Goal: Task Accomplishment & Management: Complete application form

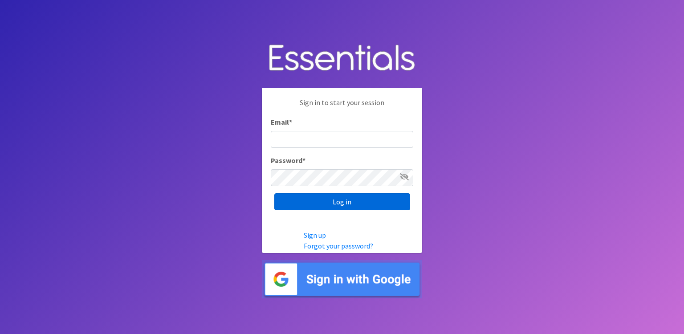
type input "[EMAIL_ADDRESS][DOMAIN_NAME]"
click at [356, 202] on input "Log in" at bounding box center [342, 201] width 136 height 17
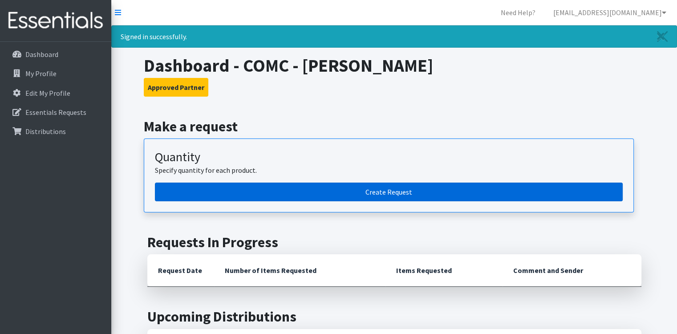
click at [363, 187] on link "Create Request" at bounding box center [389, 192] width 468 height 19
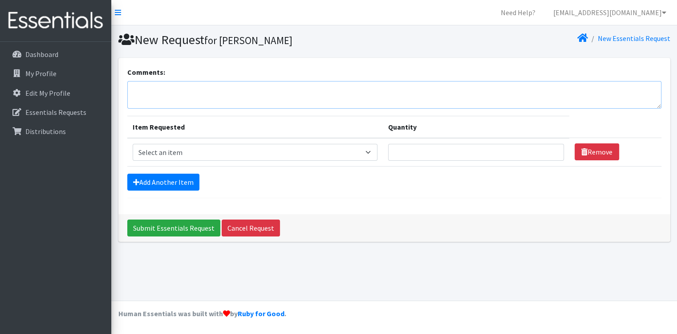
click at [223, 97] on textarea "Comments:" at bounding box center [394, 95] width 534 height 28
click at [221, 150] on select "Select an item Kids (Newborn) Kids (Size 1) Kids (Size 2) Kids (Size 3) Kids (S…" at bounding box center [255, 152] width 245 height 17
select select "13725"
click at [133, 144] on select "Select an item Kids (Newborn) Kids (Size 1) Kids (Size 2) Kids (Size 3) Kids (S…" at bounding box center [255, 152] width 245 height 17
click at [445, 147] on input "Quantity" at bounding box center [476, 152] width 176 height 17
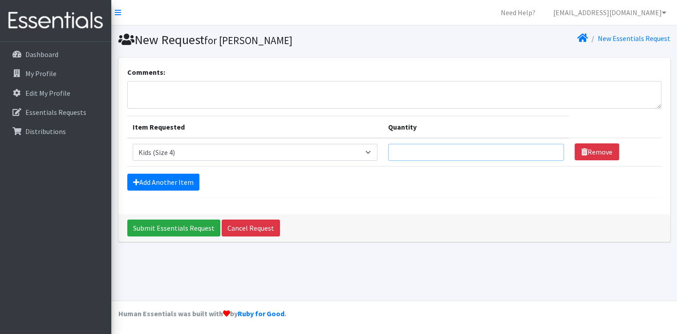
click at [505, 150] on input "Quantity" at bounding box center [476, 152] width 176 height 17
type input "100"
click at [187, 186] on link "Add Another Item" at bounding box center [163, 182] width 72 height 17
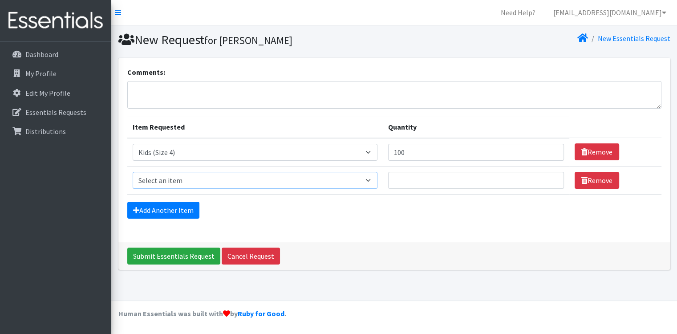
click at [201, 179] on select "Select an item Kids (Newborn) Kids (Size 1) Kids (Size 2) Kids (Size 3) Kids (S…" at bounding box center [255, 180] width 245 height 17
select select "13713"
click at [133, 172] on select "Select an item Kids (Newborn) Kids (Size 1) Kids (Size 2) Kids (Size 3) Kids (S…" at bounding box center [255, 180] width 245 height 17
click at [458, 173] on input "Quantity" at bounding box center [476, 180] width 176 height 17
drag, startPoint x: 424, startPoint y: 182, endPoint x: 371, endPoint y: 175, distance: 53.9
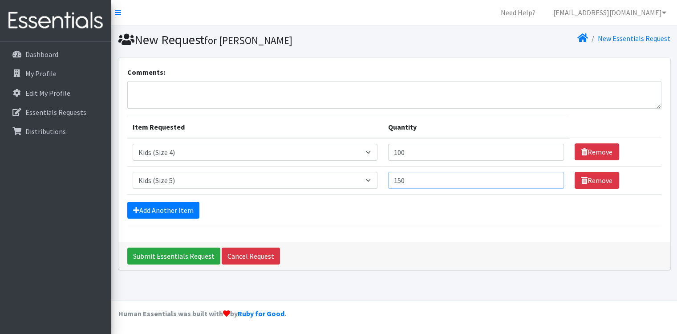
click at [371, 175] on tr "Item Requested Select an item Kids (Newborn) Kids (Size 1) Kids (Size 2) Kids (…" at bounding box center [394, 180] width 534 height 28
type input "100"
click at [167, 206] on link "Add Another Item" at bounding box center [163, 210] width 72 height 17
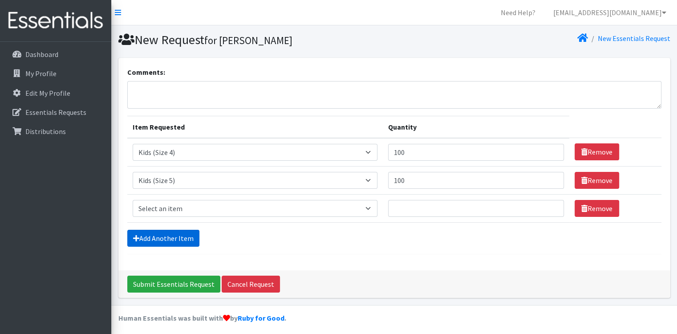
scroll to position [3, 0]
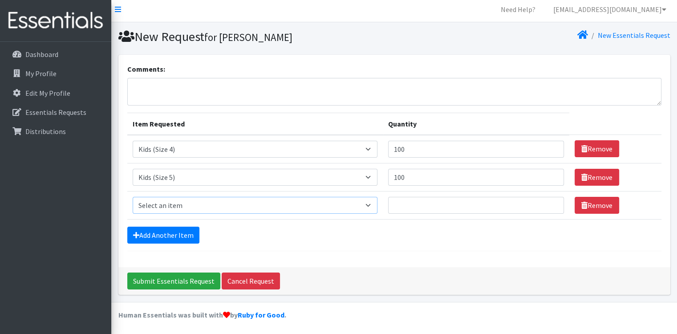
click at [194, 199] on select "Select an item Kids (Newborn) Kids (Size 1) Kids (Size 2) Kids (Size 3) Kids (S…" at bounding box center [255, 205] width 245 height 17
select select "13708"
click at [133, 197] on select "Select an item Kids (Newborn) Kids (Size 1) Kids (Size 2) Kids (Size 3) Kids (S…" at bounding box center [255, 205] width 245 height 17
click at [409, 204] on input "Quantity" at bounding box center [476, 205] width 176 height 17
click at [593, 209] on link "Remove" at bounding box center [597, 205] width 45 height 17
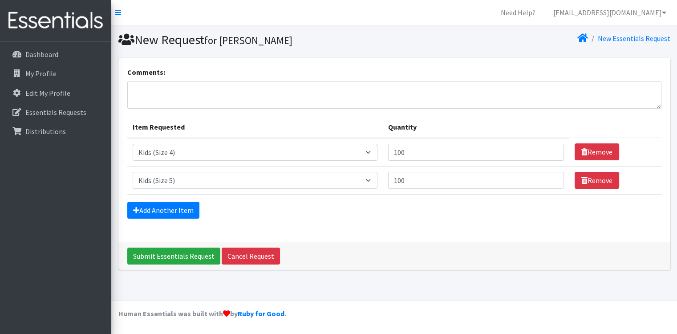
scroll to position [0, 0]
click at [155, 207] on link "Add Another Item" at bounding box center [163, 210] width 72 height 17
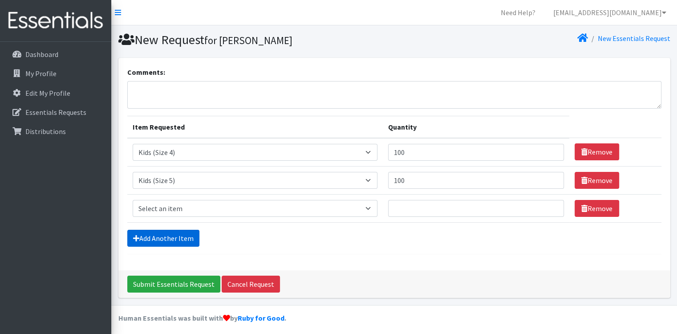
scroll to position [3, 0]
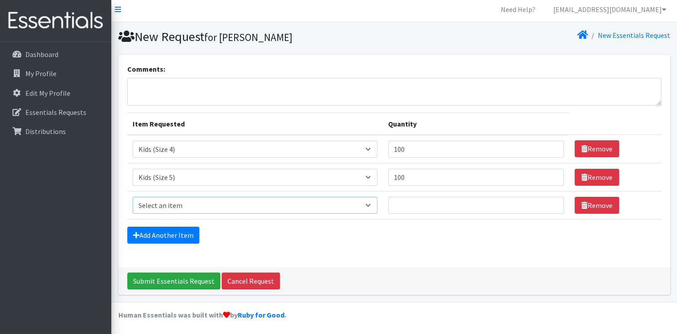
click at [187, 202] on select "Select an item Kids (Newborn) Kids (Size 1) Kids (Size 2) Kids (Size 3) Kids (S…" at bounding box center [255, 205] width 245 height 17
select select "13729"
click at [133, 197] on select "Select an item Kids (Newborn) Kids (Size 1) Kids (Size 2) Kids (Size 3) Kids (S…" at bounding box center [255, 205] width 245 height 17
click at [424, 199] on input "Quantity" at bounding box center [476, 205] width 176 height 17
click at [452, 204] on input "Quantity" at bounding box center [476, 205] width 176 height 17
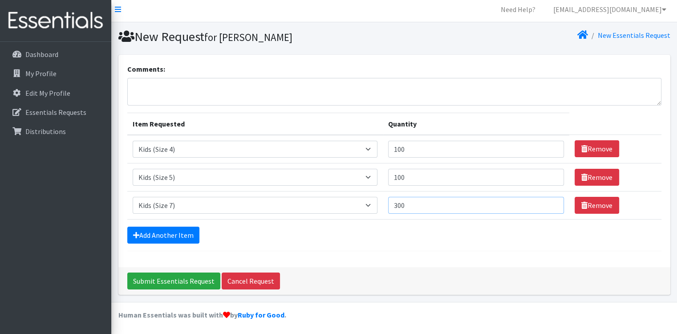
type input "300"
click at [452, 229] on div "Add Another Item" at bounding box center [394, 235] width 534 height 17
click at [181, 232] on link "Add Another Item" at bounding box center [163, 235] width 72 height 17
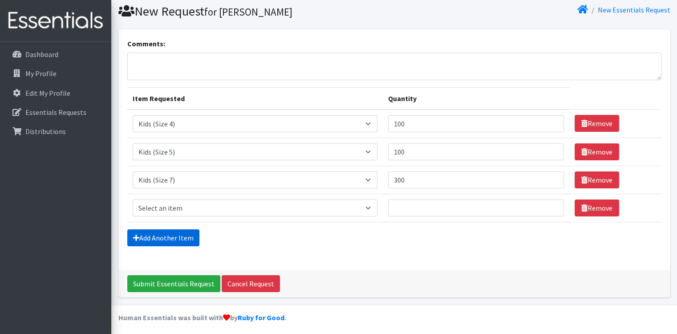
scroll to position [31, 0]
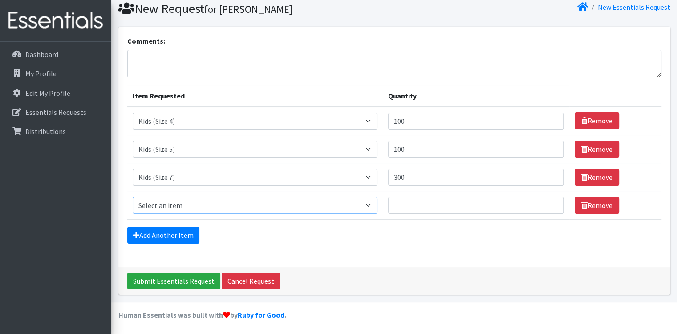
click at [222, 205] on select "Select an item Kids (Newborn) Kids (Size 1) Kids (Size 2) Kids (Size 3) Kids (S…" at bounding box center [255, 205] width 245 height 17
select select "13732"
click at [133, 197] on select "Select an item Kids (Newborn) Kids (Size 1) Kids (Size 2) Kids (Size 3) Kids (S…" at bounding box center [255, 205] width 245 height 17
click at [422, 200] on input "Quantity" at bounding box center [476, 205] width 176 height 17
click at [598, 204] on link "Remove" at bounding box center [597, 205] width 45 height 17
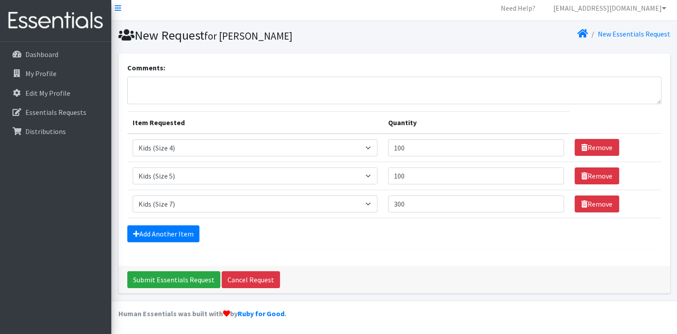
scroll to position [3, 0]
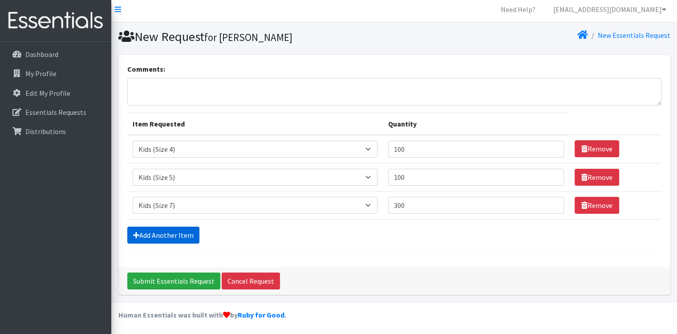
click at [140, 228] on link "Add Another Item" at bounding box center [163, 235] width 72 height 17
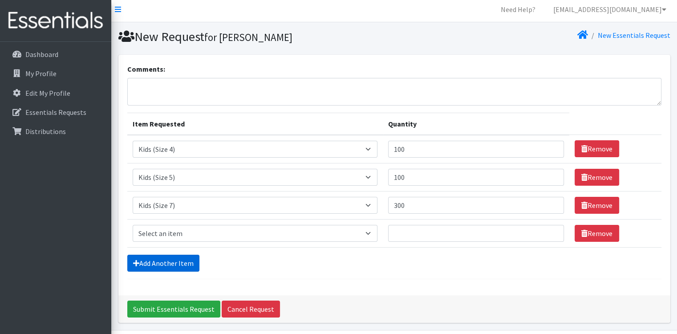
scroll to position [31, 0]
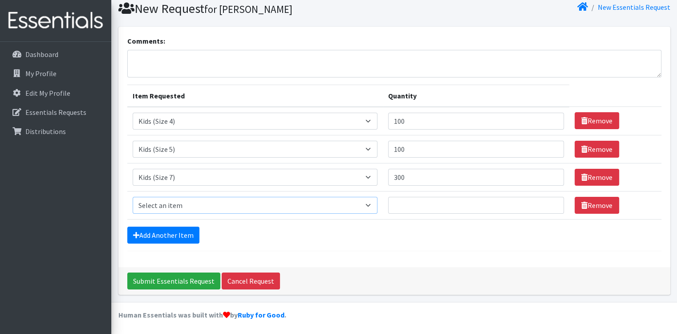
click at [217, 208] on select "Select an item Kids (Newborn) Kids (Size 1) Kids (Size 2) Kids (Size 3) Kids (S…" at bounding box center [255, 205] width 245 height 17
select select "13705"
click at [133, 197] on select "Select an item Kids (Newborn) Kids (Size 1) Kids (Size 2) Kids (Size 3) Kids (S…" at bounding box center [255, 205] width 245 height 17
click at [421, 209] on input "Quantity" at bounding box center [476, 205] width 176 height 17
type input "100"
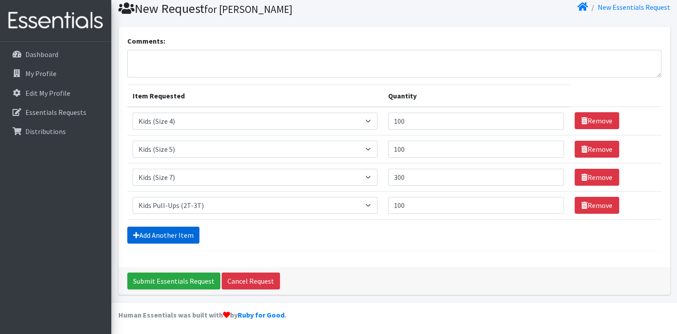
click at [162, 238] on link "Add Another Item" at bounding box center [163, 235] width 72 height 17
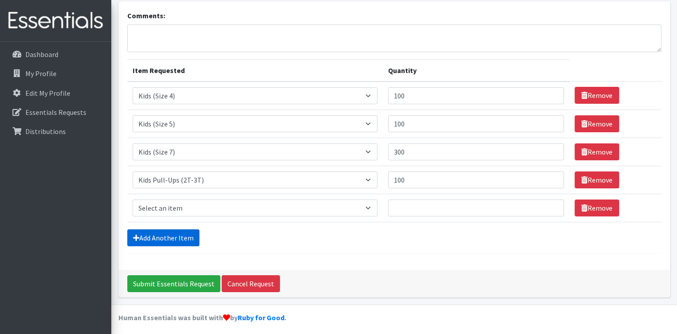
scroll to position [59, 0]
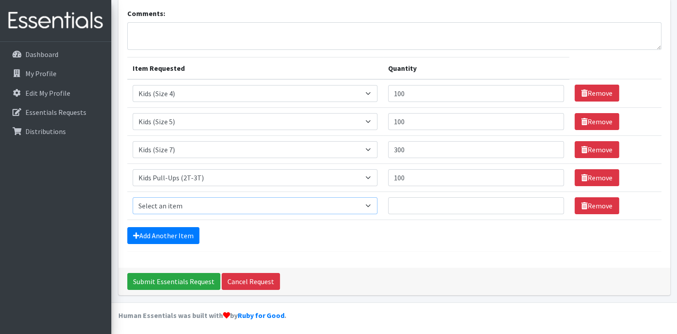
click at [233, 207] on select "Select an item Kids (Newborn) Kids (Size 1) Kids (Size 2) Kids (Size 3) Kids (S…" at bounding box center [255, 205] width 245 height 17
select select "13732"
click at [133, 197] on select "Select an item Kids (Newborn) Kids (Size 1) Kids (Size 2) Kids (Size 3) Kids (S…" at bounding box center [255, 205] width 245 height 17
click at [457, 205] on input "Quantity" at bounding box center [476, 205] width 176 height 17
type input "100"
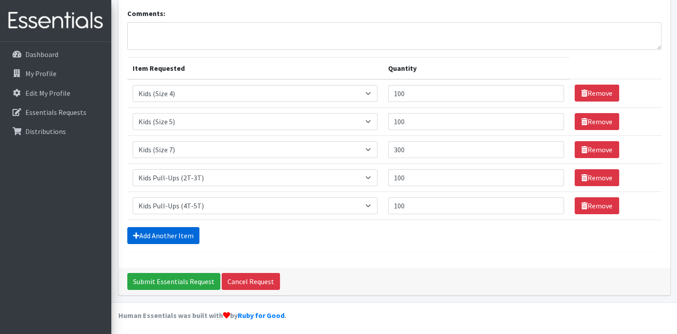
click at [181, 239] on link "Add Another Item" at bounding box center [163, 235] width 72 height 17
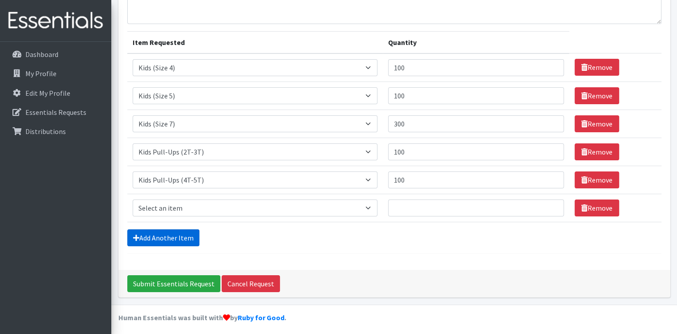
scroll to position [87, 0]
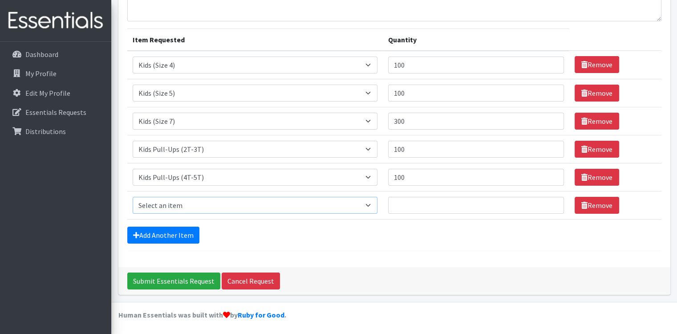
click at [260, 204] on select "Select an item Kids (Newborn) Kids (Size 1) Kids (Size 2) Kids (Size 3) Kids (S…" at bounding box center [255, 205] width 245 height 17
click at [421, 287] on div "Submit Essentials Request Cancel Request" at bounding box center [394, 281] width 552 height 28
click at [268, 204] on select "Select an item Kids (Newborn) Kids (Size 1) Kids (Size 2) Kids (Size 3) Kids (S…" at bounding box center [255, 205] width 245 height 17
select select "13701"
click at [133, 197] on select "Select an item Kids (Newborn) Kids (Size 1) Kids (Size 2) Kids (Size 3) Kids (S…" at bounding box center [255, 205] width 245 height 17
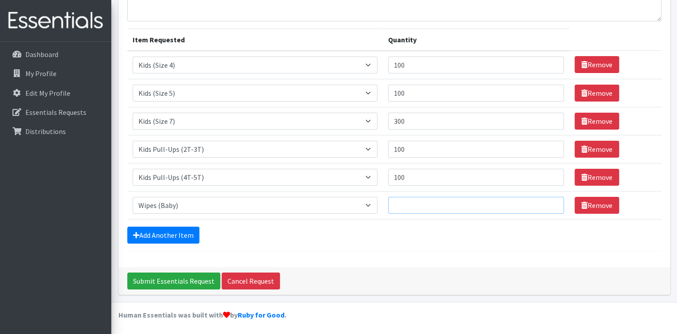
click at [433, 208] on input "Quantity" at bounding box center [476, 205] width 176 height 17
click at [415, 203] on input "Quantity" at bounding box center [476, 205] width 176 height 17
type input "3"
type input "40"
drag, startPoint x: 284, startPoint y: 315, endPoint x: 302, endPoint y: 316, distance: 18.3
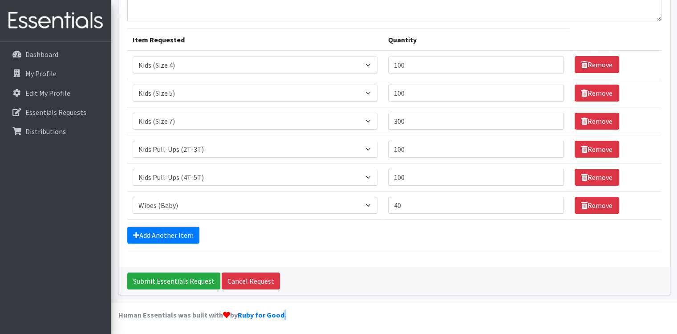
click at [302, 316] on footer "Human Essentials was built with by Ruby for Good ." at bounding box center [394, 318] width 566 height 33
click at [306, 316] on footer "Human Essentials was built with by Ruby for Good ." at bounding box center [394, 318] width 566 height 33
click at [446, 58] on input "100" at bounding box center [476, 65] width 176 height 17
click at [378, 224] on form "Comments: Item Requested Quantity Item Requested Select an item Kids (Newborn) …" at bounding box center [394, 116] width 534 height 272
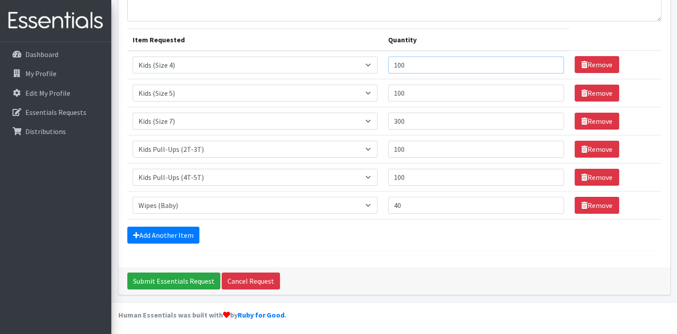
click at [437, 61] on input "100" at bounding box center [476, 65] width 176 height 17
click at [436, 86] on input "100" at bounding box center [476, 93] width 176 height 17
click at [438, 119] on input "300" at bounding box center [476, 121] width 176 height 17
click at [442, 143] on input "100" at bounding box center [476, 149] width 176 height 17
click at [447, 175] on input "100" at bounding box center [476, 177] width 176 height 17
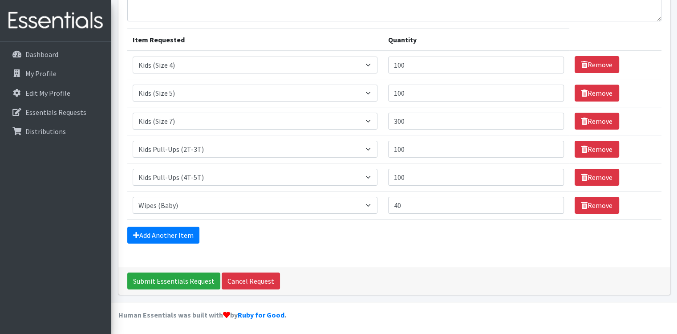
click at [441, 213] on td "Quantity 40" at bounding box center [476, 205] width 187 height 28
click at [443, 208] on input "40" at bounding box center [476, 205] width 176 height 17
click at [447, 174] on input "100" at bounding box center [476, 177] width 176 height 17
click at [442, 153] on input "100" at bounding box center [476, 149] width 176 height 17
click at [453, 122] on input "300" at bounding box center [476, 121] width 176 height 17
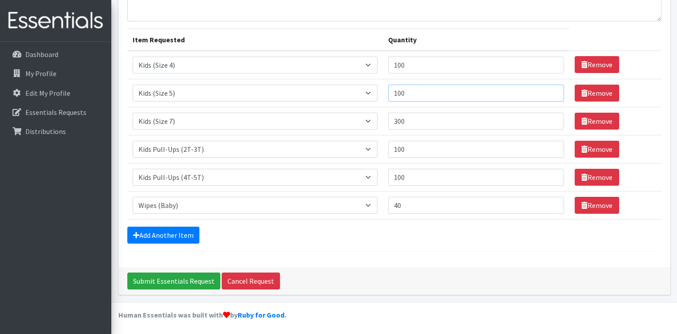
click at [445, 94] on input "100" at bounding box center [476, 93] width 176 height 17
click at [449, 65] on input "100" at bounding box center [476, 65] width 176 height 17
click at [449, 86] on input "100" at bounding box center [476, 93] width 176 height 17
click at [445, 125] on input "300" at bounding box center [476, 121] width 176 height 17
click at [448, 150] on input "100" at bounding box center [476, 149] width 176 height 17
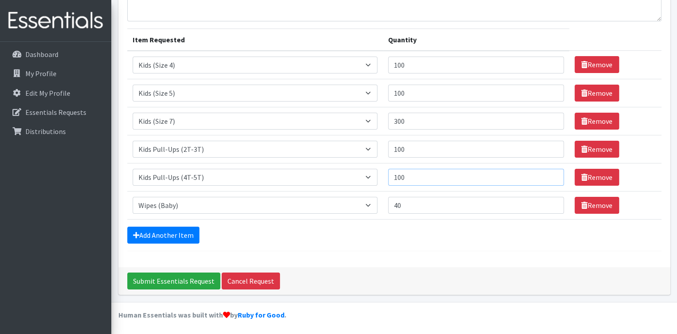
click at [451, 175] on input "100" at bounding box center [476, 177] width 176 height 17
click at [444, 199] on input "40" at bounding box center [476, 205] width 176 height 17
click at [421, 204] on input "40" at bounding box center [476, 205] width 176 height 17
click at [486, 264] on div "Comments: Item Requested Quantity Item Requested Select an item Kids (Newborn) …" at bounding box center [394, 119] width 552 height 297
click at [180, 238] on link "Add Another Item" at bounding box center [163, 235] width 72 height 17
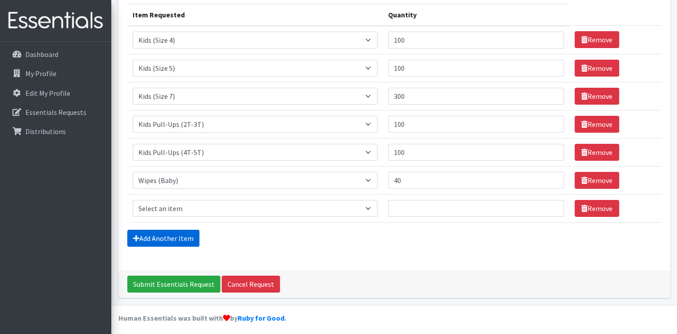
scroll to position [115, 0]
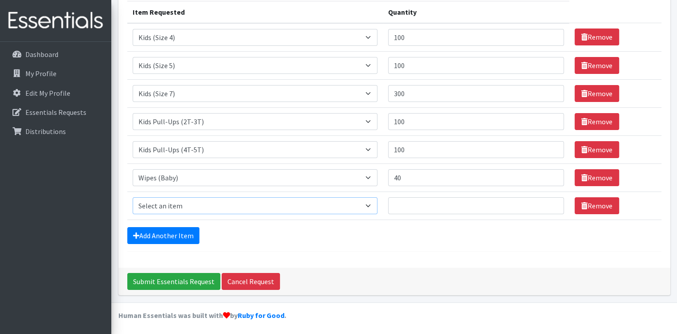
click at [239, 207] on select "Select an item Kids (Newborn) Kids (Size 1) Kids (Size 2) Kids (Size 3) Kids (S…" at bounding box center [255, 205] width 245 height 17
drag, startPoint x: 399, startPoint y: 249, endPoint x: 395, endPoint y: 247, distance: 5.2
click at [399, 251] on hr at bounding box center [394, 251] width 534 height 0
click at [277, 204] on select "Select an item Kids (Newborn) Kids (Size 1) Kids (Size 2) Kids (Size 3) Kids (S…" at bounding box center [255, 205] width 245 height 17
click at [332, 244] on form "Comments: Item Requested Quantity Item Requested Select an item Kids (Newborn) …" at bounding box center [394, 102] width 534 height 300
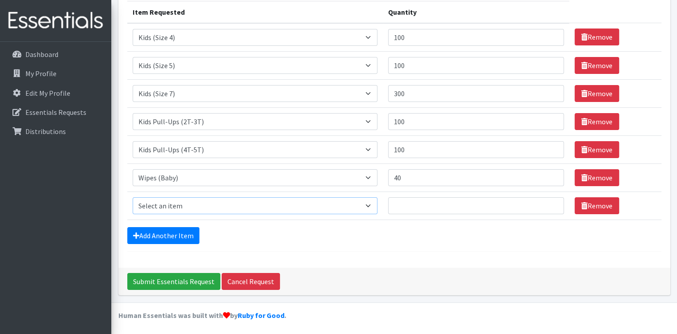
click at [232, 207] on select "Select an item Kids (Newborn) Kids (Size 1) Kids (Size 2) Kids (Size 3) Kids (S…" at bounding box center [255, 205] width 245 height 17
select select "14441"
click at [133, 197] on select "Select an item Kids (Newborn) Kids (Size 1) Kids (Size 2) Kids (Size 3) Kids (S…" at bounding box center [255, 205] width 245 height 17
click at [422, 203] on input "Quantity" at bounding box center [476, 205] width 176 height 17
type input "10"
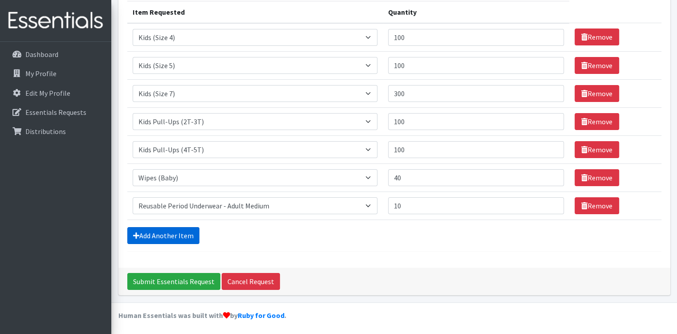
click at [193, 232] on link "Add Another Item" at bounding box center [163, 235] width 72 height 17
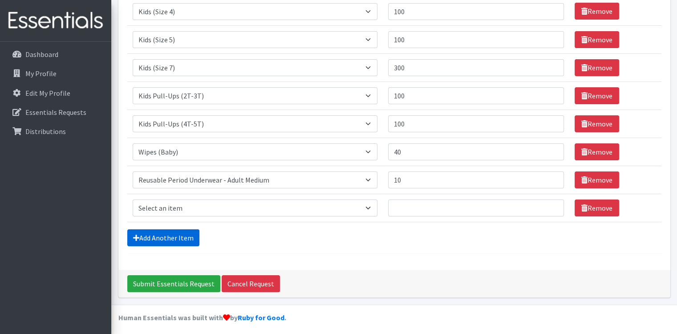
scroll to position [143, 0]
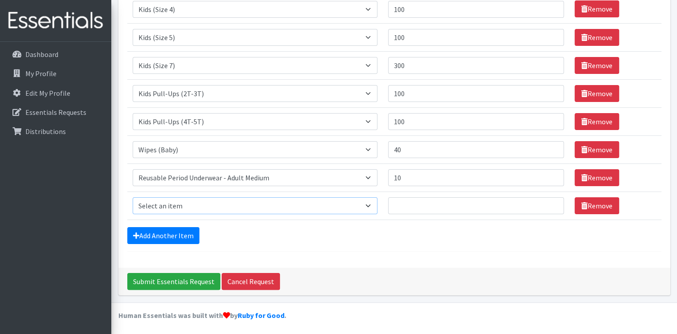
click at [280, 198] on select "Select an item Kids (Newborn) Kids (Size 1) Kids (Size 2) Kids (Size 3) Kids (S…" at bounding box center [255, 205] width 245 height 17
select select "14443"
click at [133, 197] on select "Select an item Kids (Newborn) Kids (Size 1) Kids (Size 2) Kids (Size 3) Kids (S…" at bounding box center [255, 205] width 245 height 17
click at [444, 212] on input "Quantity" at bounding box center [476, 205] width 176 height 17
type input "10"
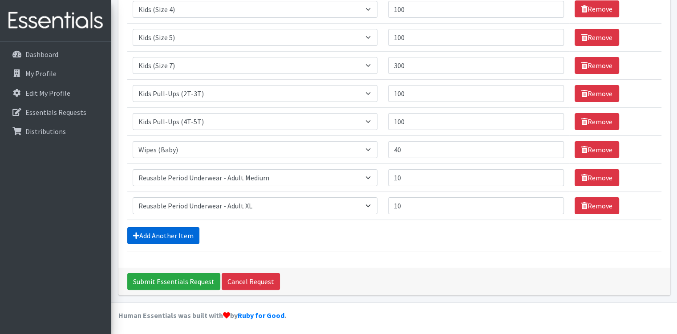
click at [177, 236] on link "Add Another Item" at bounding box center [163, 235] width 72 height 17
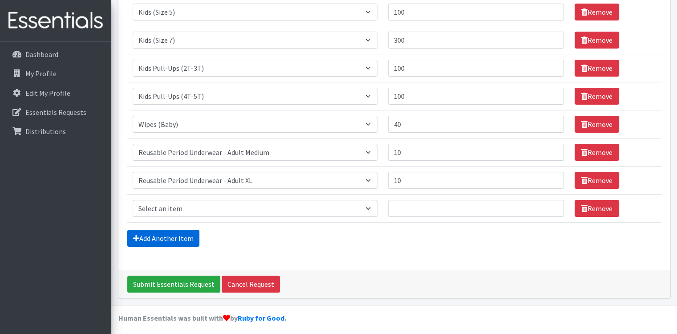
scroll to position [171, 0]
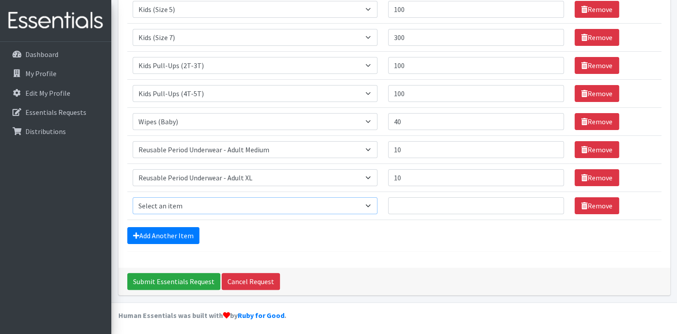
click at [338, 208] on select "Select an item Kids (Newborn) Kids (Size 1) Kids (Size 2) Kids (Size 3) Kids (S…" at bounding box center [255, 205] width 245 height 17
select select "14438"
click at [133, 197] on select "Select an item Kids (Newborn) Kids (Size 1) Kids (Size 2) Kids (Size 3) Kids (S…" at bounding box center [255, 205] width 245 height 17
click at [435, 205] on input "Quantity" at bounding box center [476, 205] width 176 height 17
type input "10"
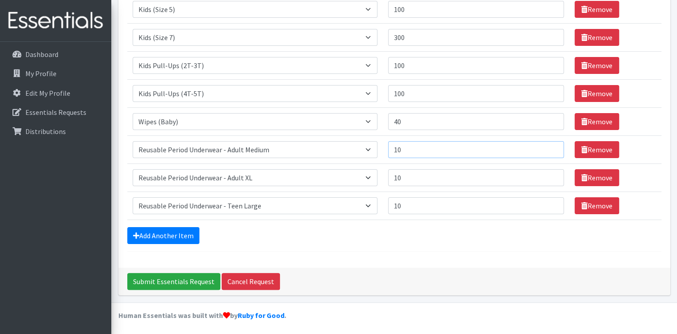
click at [422, 146] on input "10" at bounding box center [476, 149] width 176 height 17
type input "12"
click at [424, 176] on input "10" at bounding box center [476, 177] width 176 height 17
type input "12"
click at [436, 201] on input "10" at bounding box center [476, 205] width 176 height 17
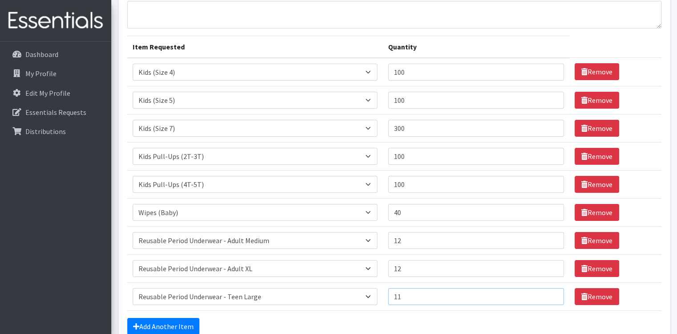
scroll to position [37, 0]
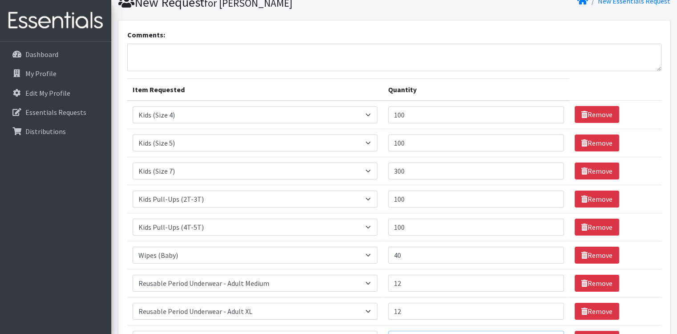
type input "11"
click at [268, 54] on textarea "Comments:" at bounding box center [394, 58] width 534 height 28
drag, startPoint x: 328, startPoint y: 52, endPoint x: 330, endPoint y: 56, distance: 5.0
click at [330, 55] on textarea "Pickup next week" at bounding box center [394, 58] width 534 height 28
click at [326, 52] on textarea "Pickup next week" at bounding box center [394, 58] width 534 height 28
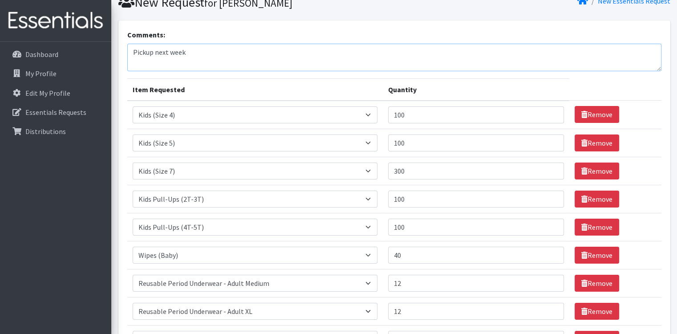
click at [279, 59] on textarea "Pickup next week" at bounding box center [394, 58] width 534 height 28
click at [364, 59] on textarea "Pickup next week" at bounding box center [394, 58] width 534 height 28
click at [394, 44] on textarea "Pickup next week" at bounding box center [394, 58] width 534 height 28
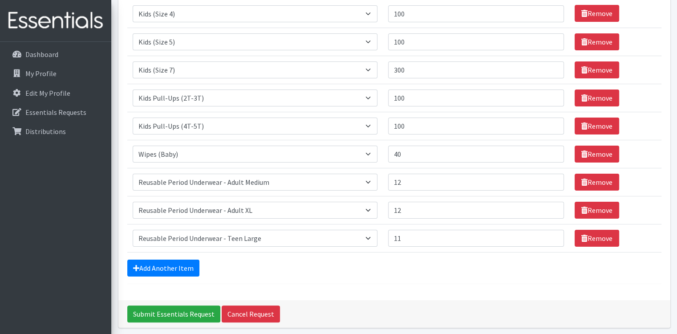
scroll to position [171, 0]
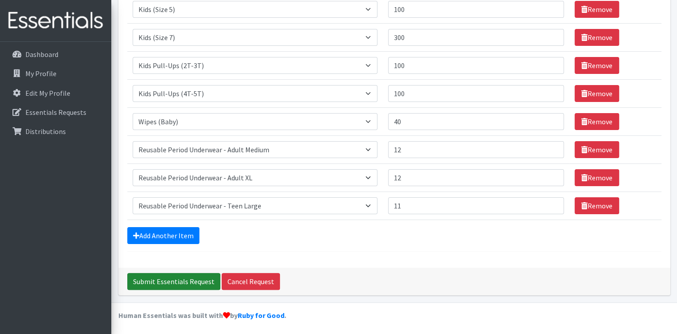
type textarea "Pickup next week around the 27th. :) Thank you."
click at [189, 281] on input "Submit Essentials Request" at bounding box center [173, 281] width 93 height 17
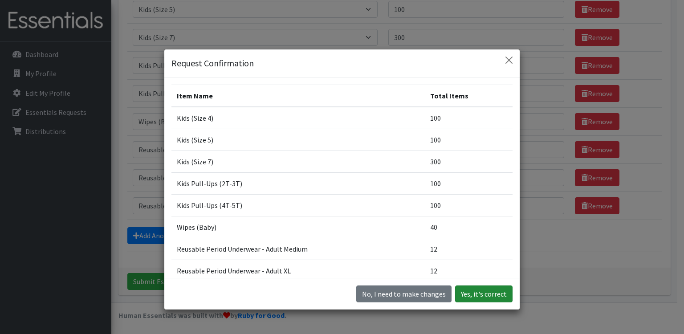
click at [464, 290] on button "Yes, it's correct" at bounding box center [483, 293] width 57 height 17
